Goal: Task Accomplishment & Management: Use online tool/utility

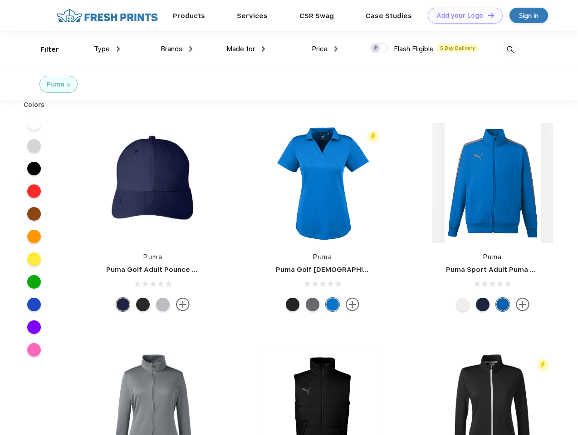
click at [462, 15] on link "Add your Logo Design Tool" at bounding box center [465, 16] width 75 height 16
click at [0, 0] on div "Design Tool" at bounding box center [0, 0] width 0 height 0
click at [487, 15] on link "Add your Logo Design Tool" at bounding box center [465, 16] width 75 height 16
click at [44, 49] on div "Filter" at bounding box center [49, 49] width 19 height 10
click at [107, 49] on span "Type" at bounding box center [102, 49] width 16 height 8
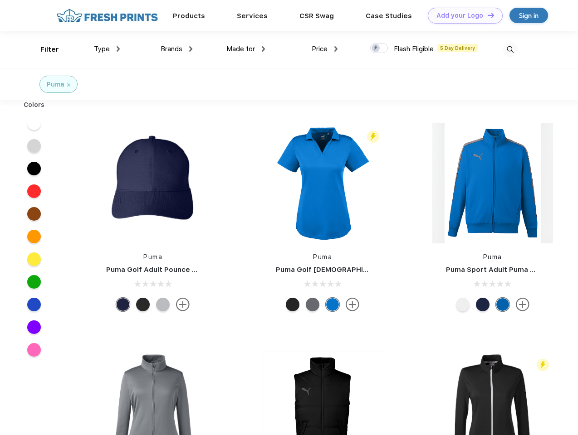
click at [176, 49] on span "Brands" at bounding box center [172, 49] width 22 height 8
click at [246, 49] on span "Made for" at bounding box center [240, 49] width 29 height 8
click at [325, 49] on span "Price" at bounding box center [320, 49] width 16 height 8
click at [379, 49] on div at bounding box center [379, 48] width 18 height 10
click at [376, 49] on input "checkbox" at bounding box center [373, 46] width 6 height 6
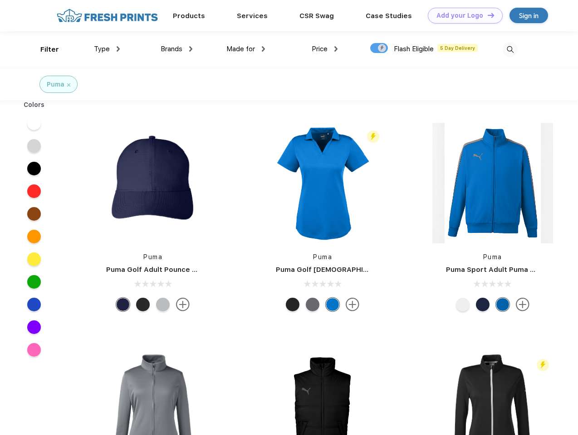
click at [510, 49] on img at bounding box center [509, 49] width 15 height 15
